Goal: Information Seeking & Learning: Learn about a topic

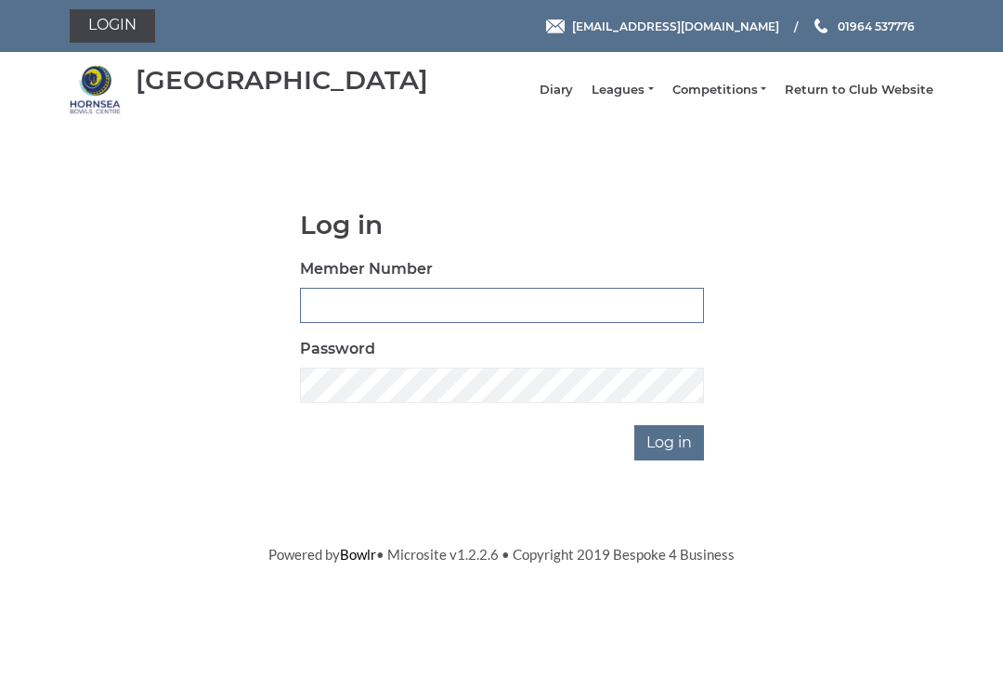
type input "0530"
click at [670, 456] on input "Log in" at bounding box center [669, 442] width 70 height 35
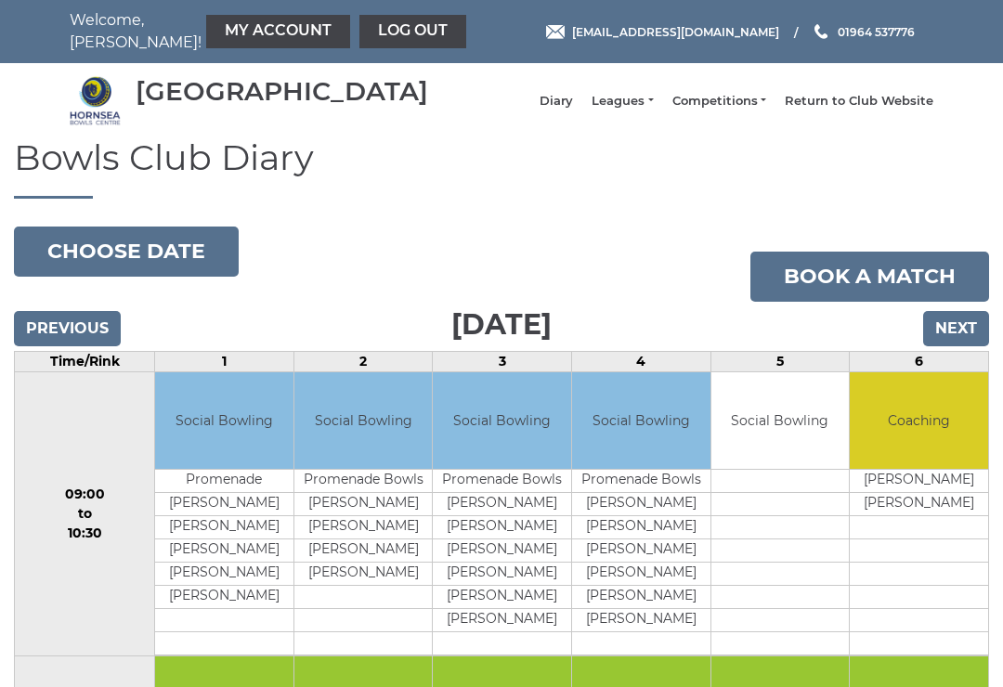
click at [648, 109] on link "Leagues" at bounding box center [621, 101] width 61 height 17
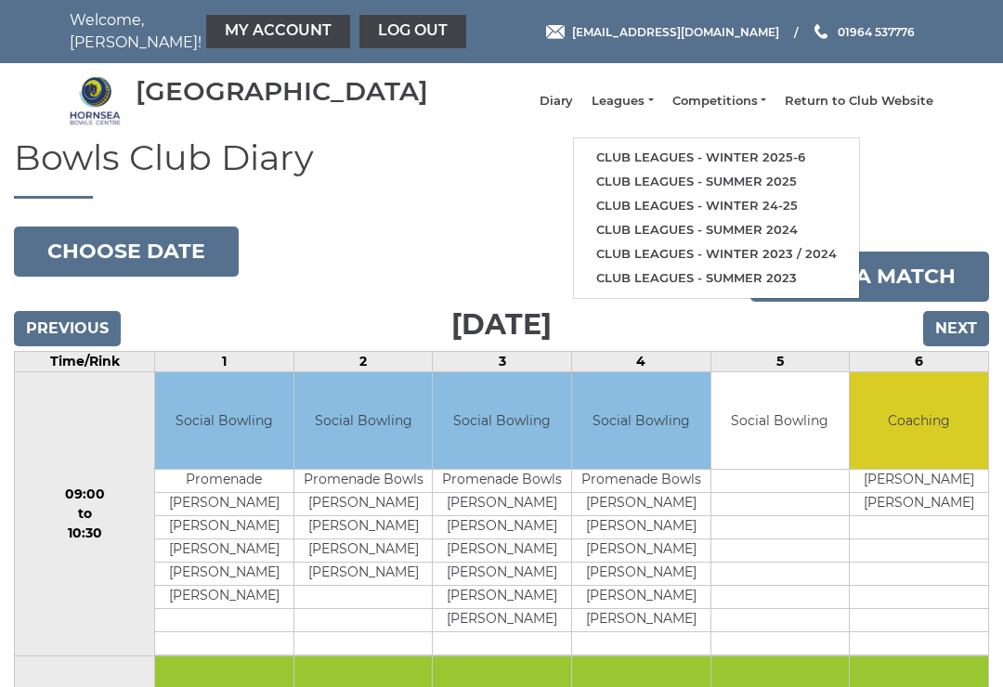
click at [690, 166] on link "Club leagues - Winter 2025-6" at bounding box center [716, 158] width 285 height 24
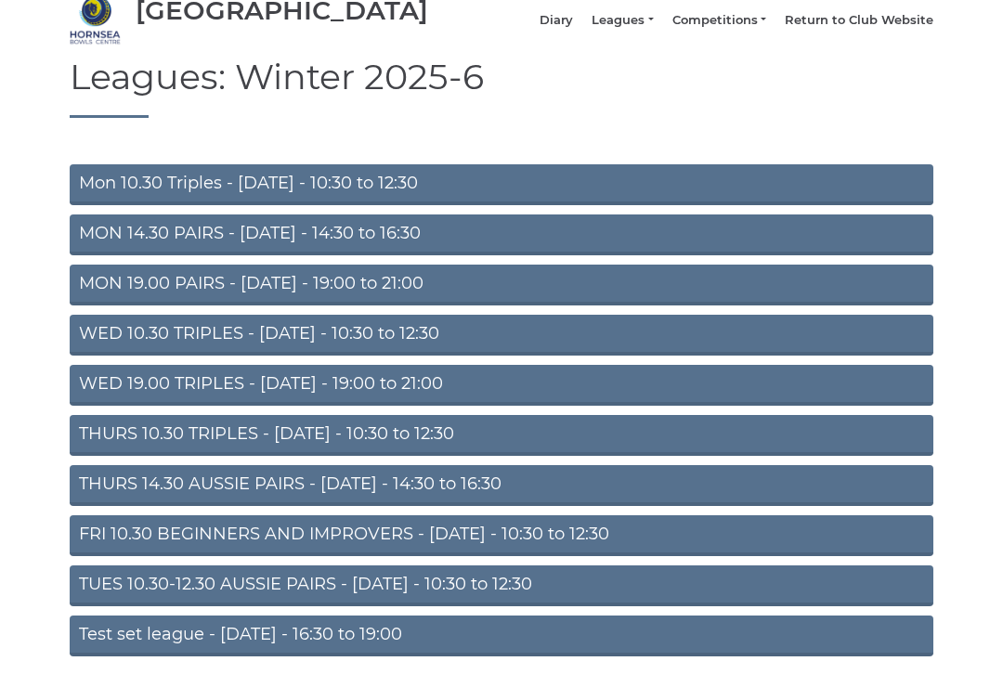
scroll to position [82, 0]
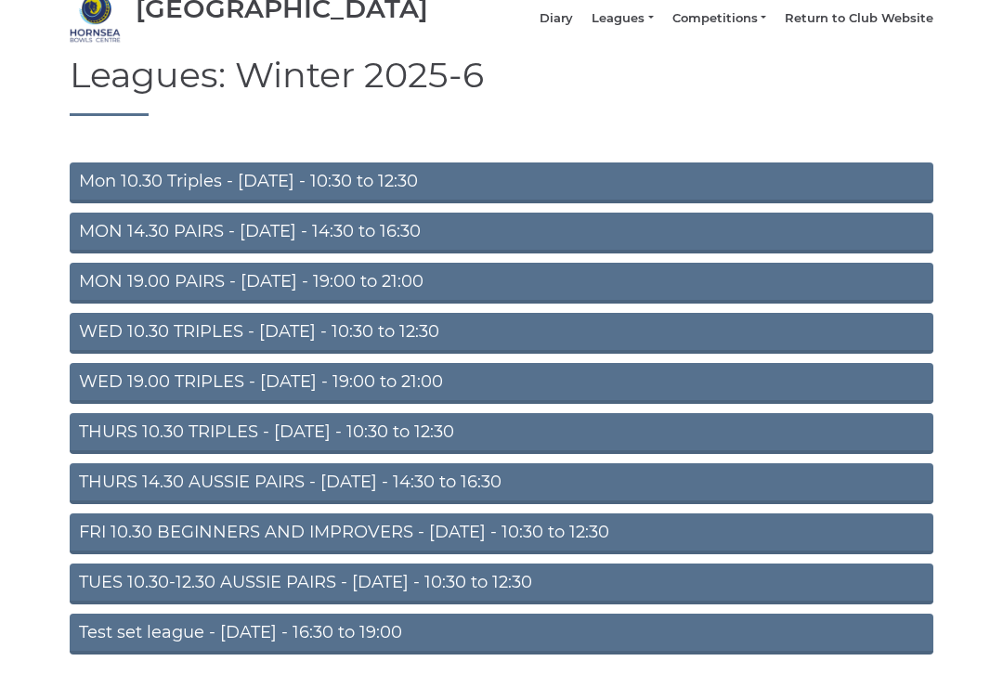
click at [416, 398] on link "WED 19.00 TRIPLES - [DATE] - 19:00 to 21:00" at bounding box center [501, 384] width 863 height 41
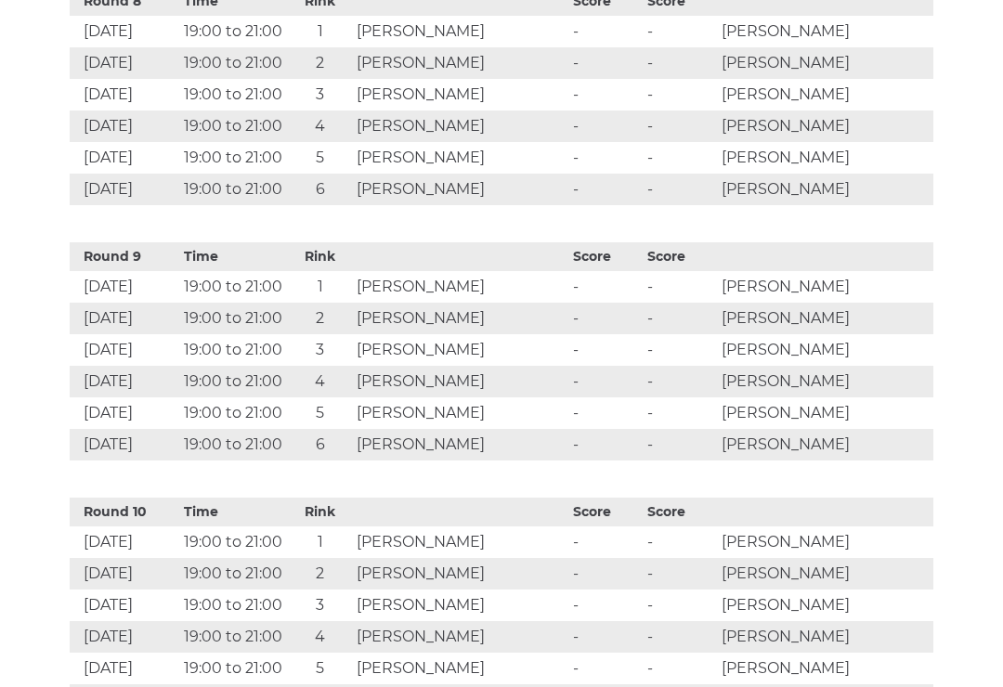
scroll to position [2806, 0]
